Goal: Transaction & Acquisition: Purchase product/service

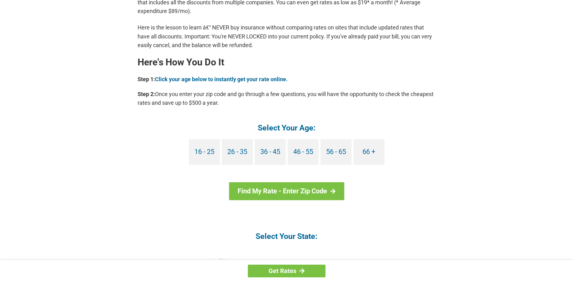
scroll to position [519, 0]
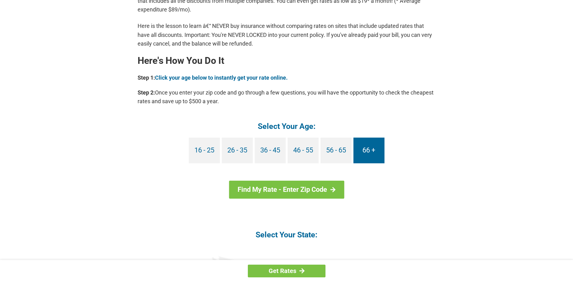
click at [371, 151] on link "66 +" at bounding box center [368, 151] width 31 height 26
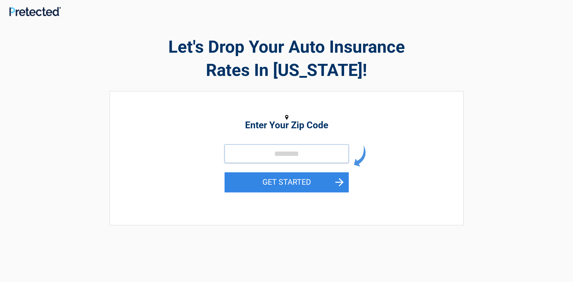
click at [319, 156] on input "tel" at bounding box center [286, 154] width 124 height 19
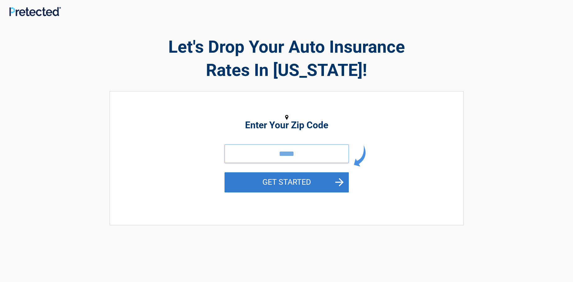
type input "*****"
click at [302, 185] on button "GET STARTED" at bounding box center [286, 183] width 124 height 20
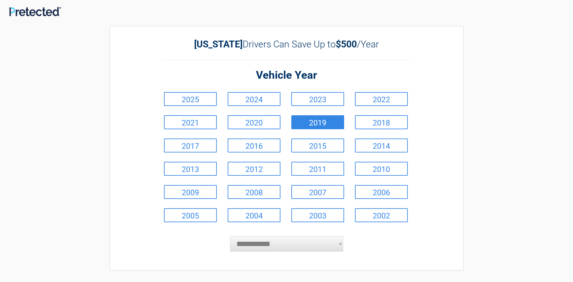
click at [308, 122] on link "2019" at bounding box center [317, 122] width 53 height 14
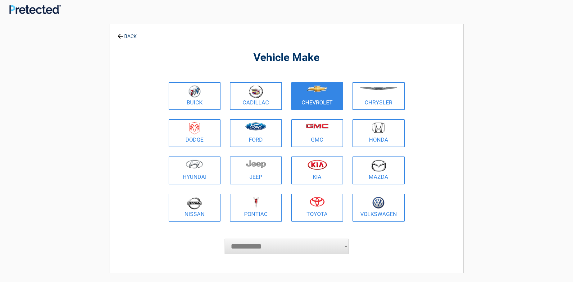
scroll to position [3, 0]
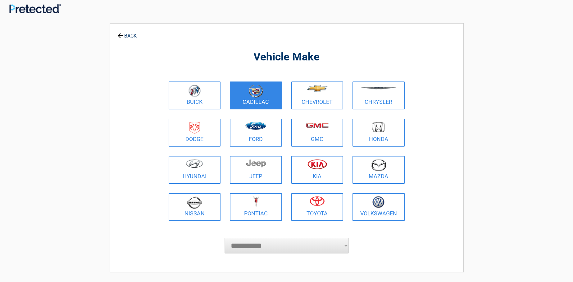
click at [316, 105] on link "Chevrolet" at bounding box center [317, 96] width 52 height 28
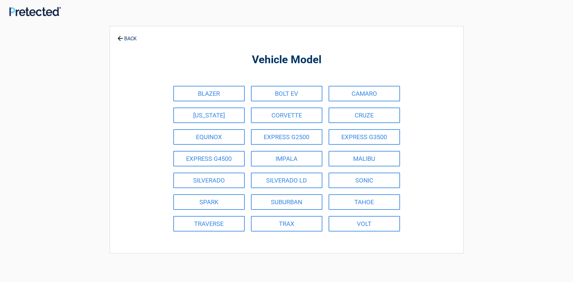
scroll to position [0, 0]
click at [316, 226] on link "TRAX" at bounding box center [286, 224] width 71 height 16
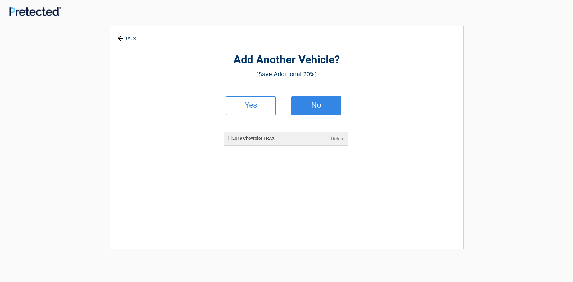
click at [307, 111] on link "No" at bounding box center [316, 106] width 50 height 19
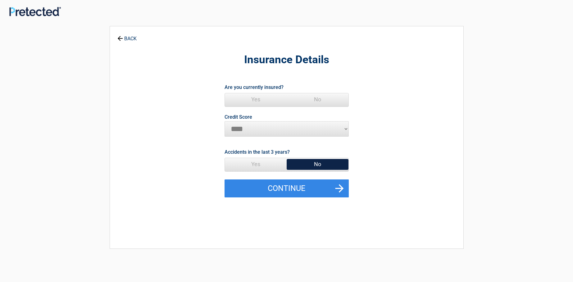
click at [257, 101] on span "Yes" at bounding box center [256, 99] width 62 height 12
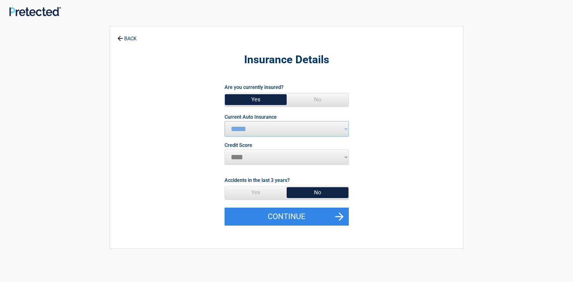
click at [306, 196] on span "No" at bounding box center [318, 193] width 62 height 12
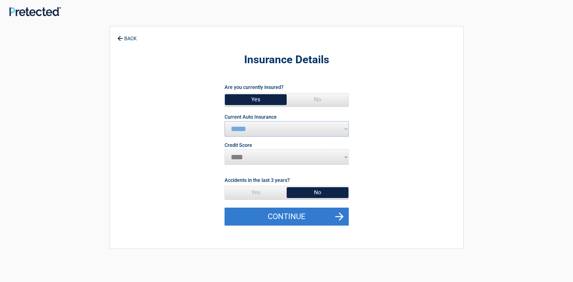
click at [305, 218] on button "Continue" at bounding box center [286, 217] width 124 height 18
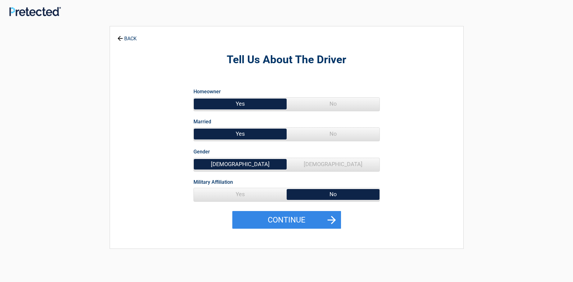
click at [256, 195] on span "Yes" at bounding box center [240, 194] width 93 height 12
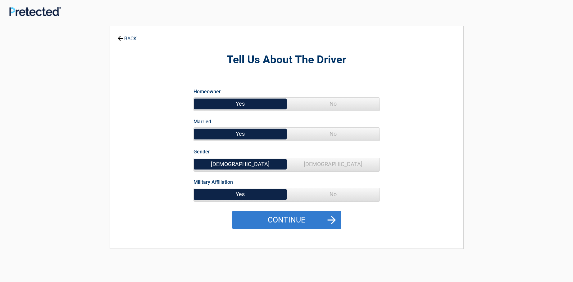
click at [295, 220] on button "Continue" at bounding box center [286, 220] width 109 height 18
